Goal: Navigation & Orientation: Find specific page/section

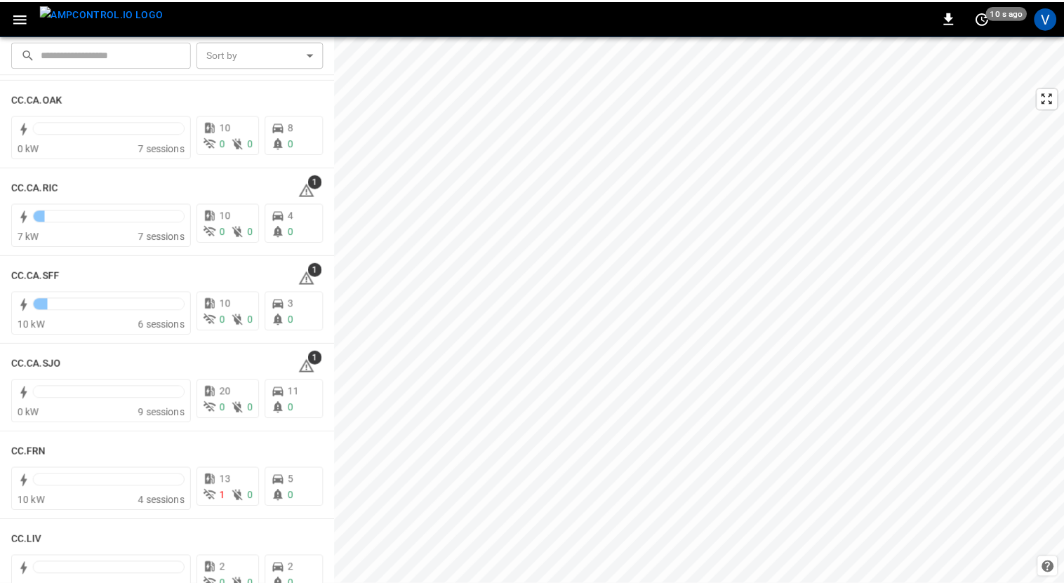
scroll to position [458, 0]
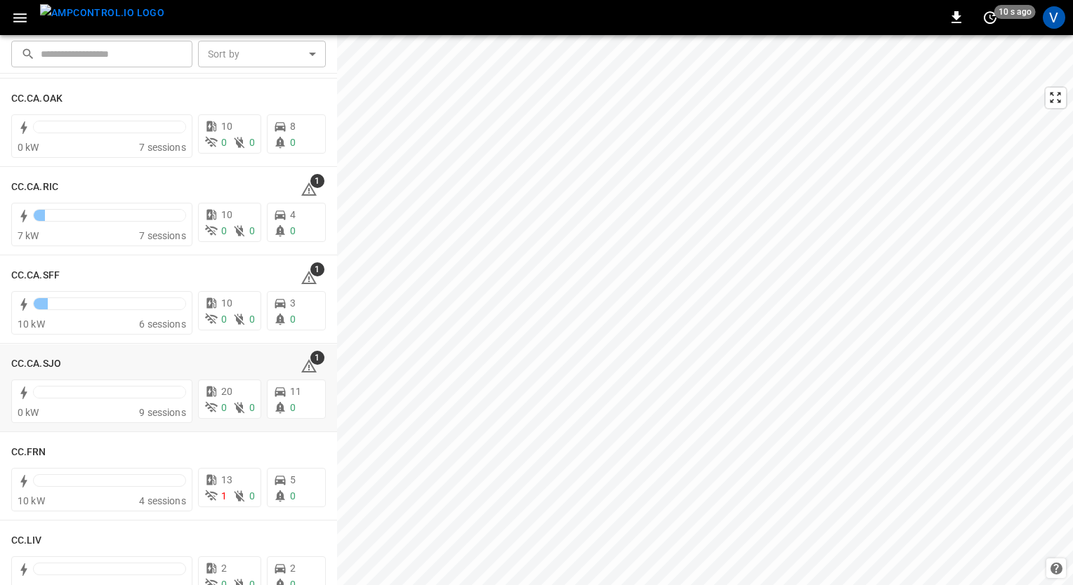
click at [67, 364] on icon at bounding box center [72, 363] width 17 height 17
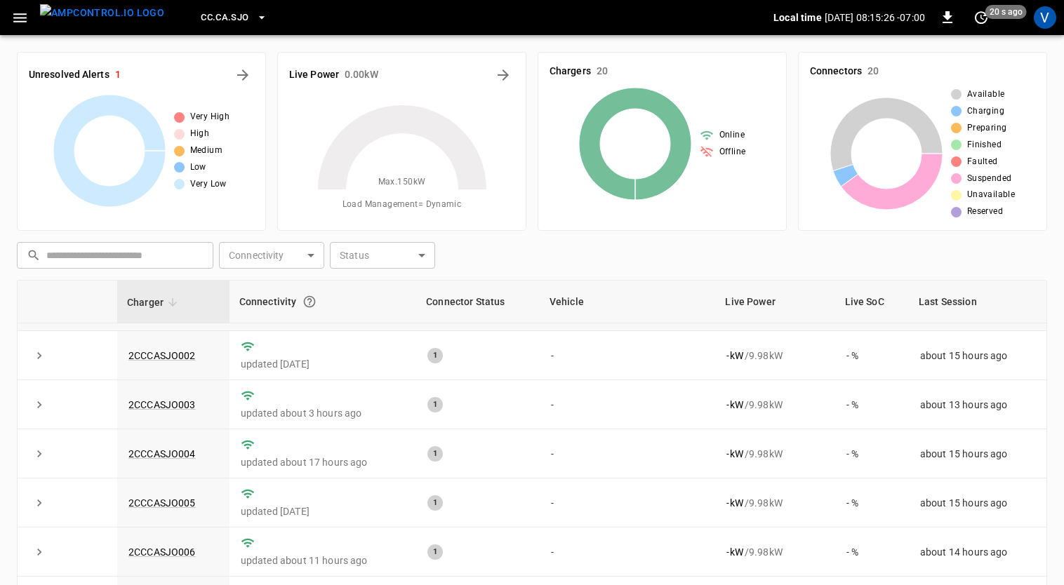
scroll to position [42, 0]
